Goal: Task Accomplishment & Management: Complete application form

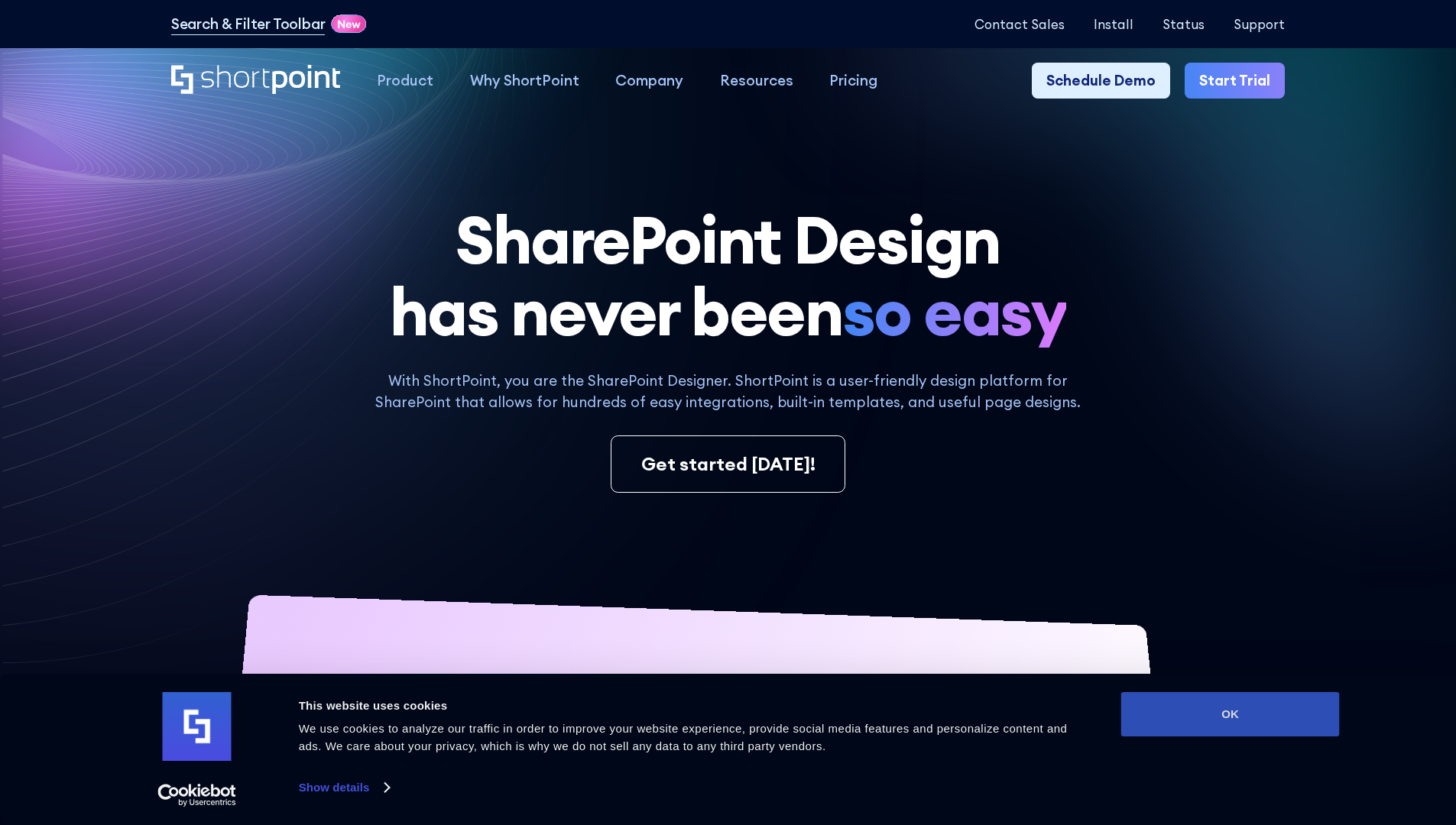
click at [1230, 714] on button "OK" at bounding box center [1231, 715] width 219 height 44
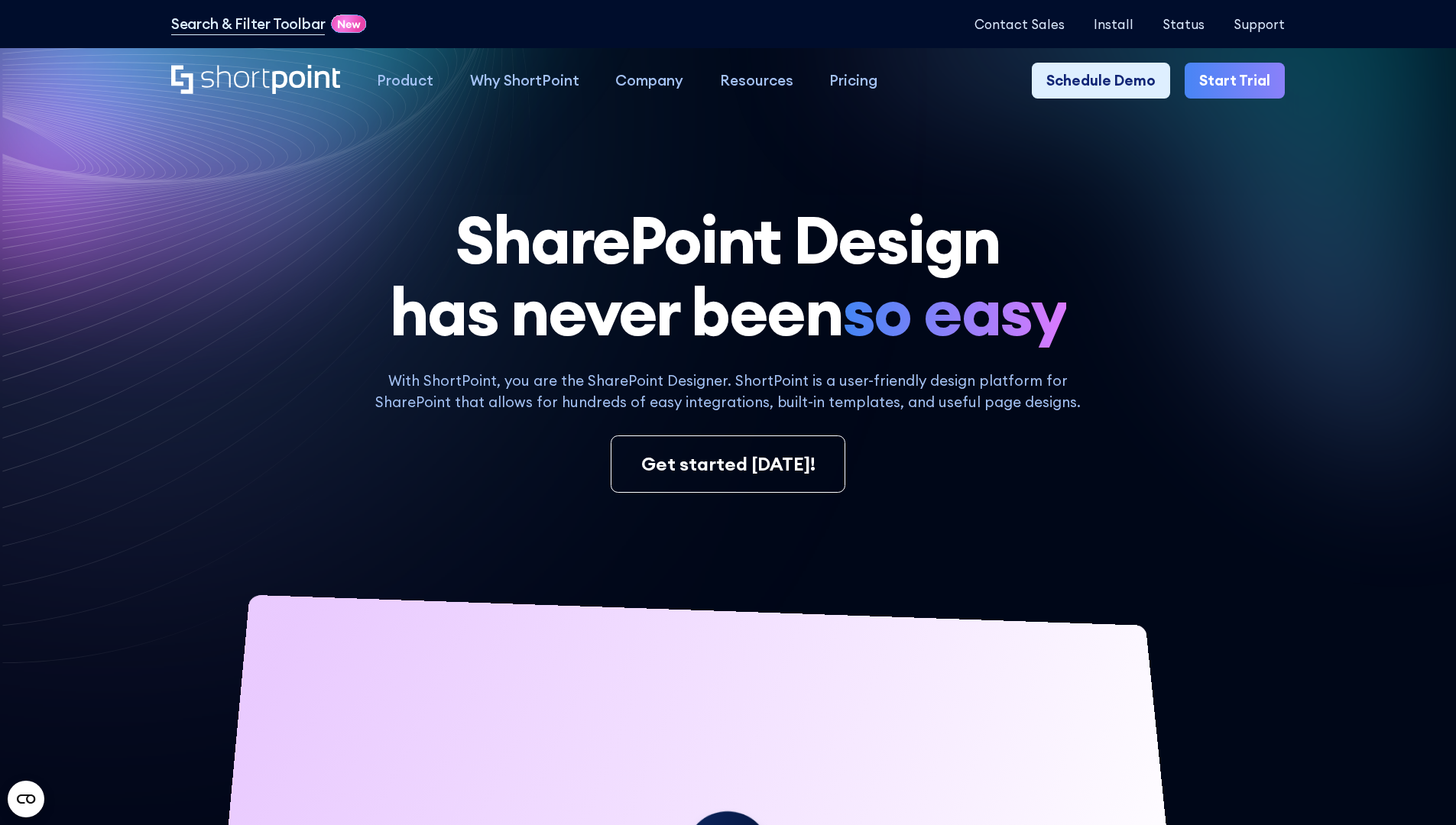
click at [1240, 81] on link "Start Trial" at bounding box center [1235, 80] width 101 height 36
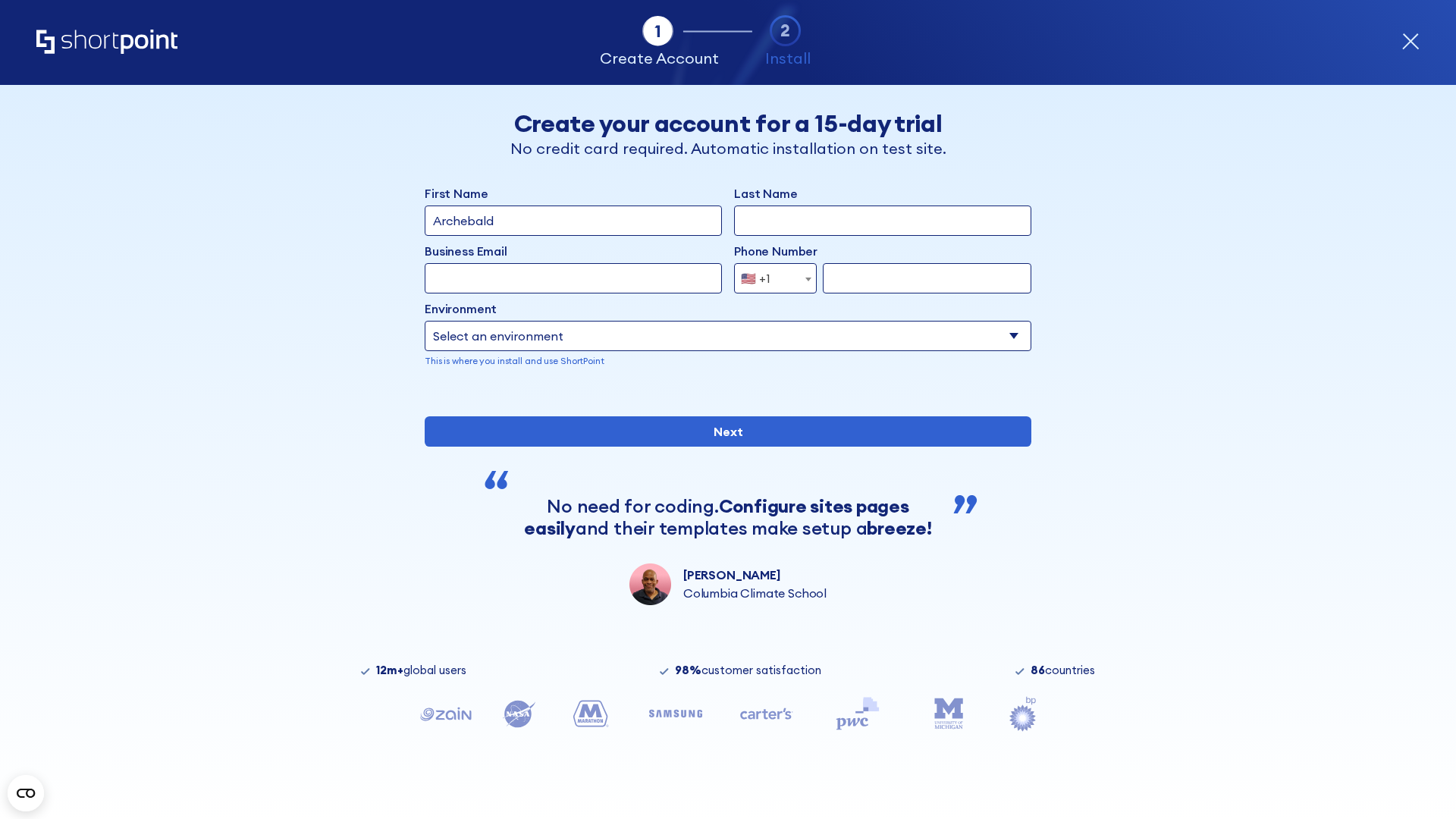
type input "Archebald"
type input "Berkuskv"
type input "[EMAIL_ADDRESS][DOMAIN_NAME]"
type input "2125556789"
select select "Microsoft 365"
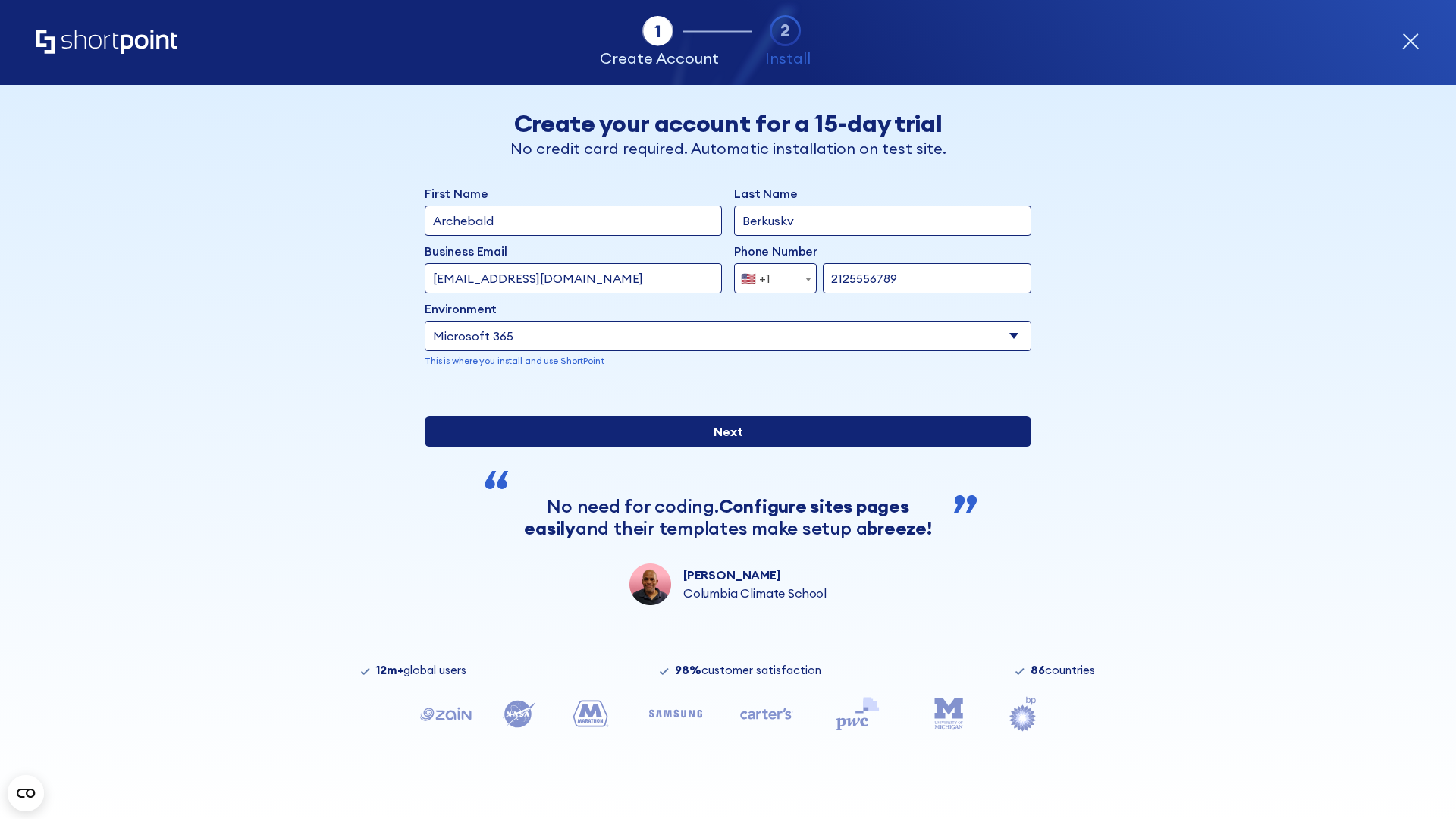
type input "2125556789"
click at [722, 447] on input "Next" at bounding box center [727, 432] width 606 height 30
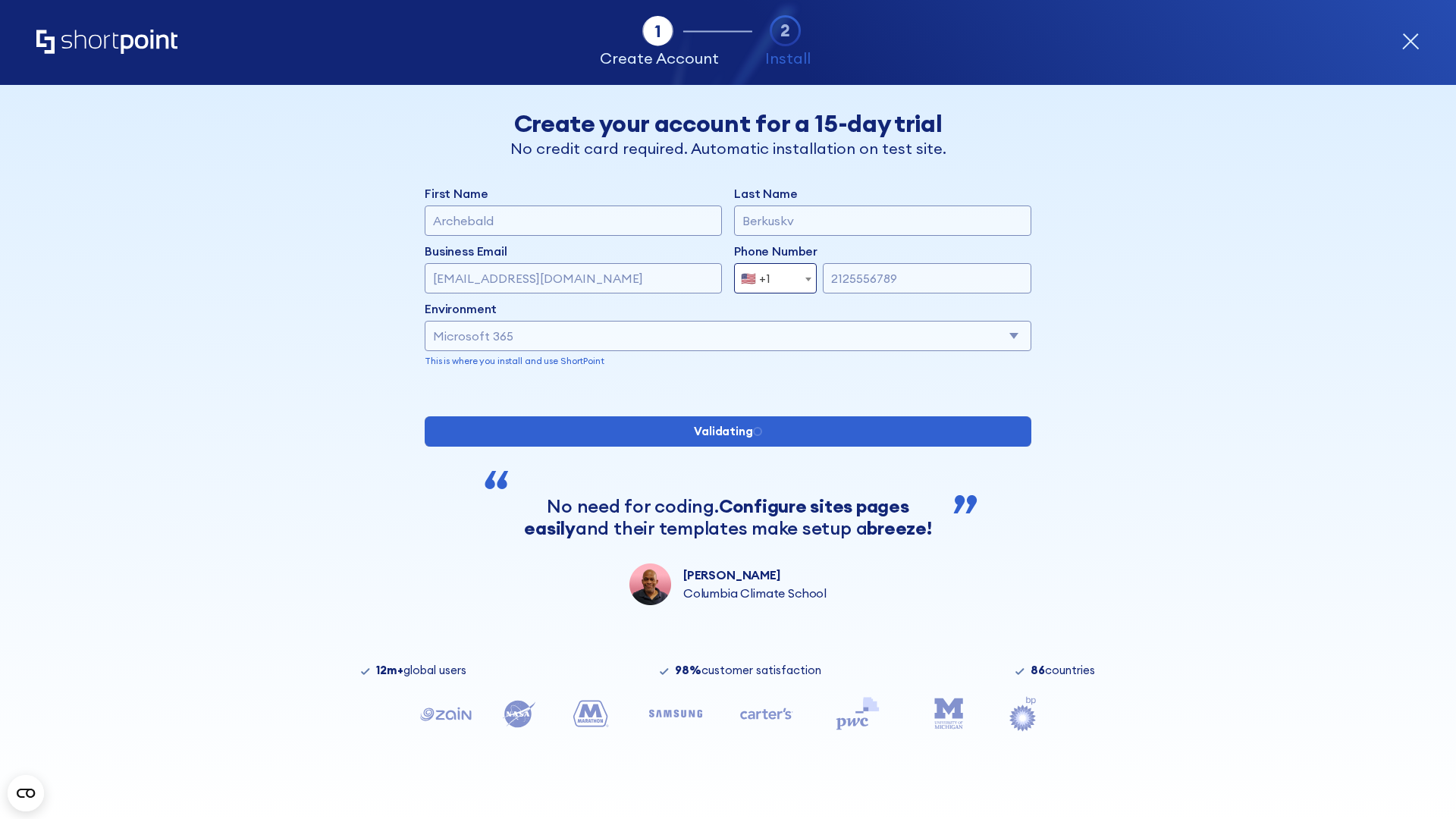
scroll to position [4, 0]
